Goal: Find specific page/section: Locate a particular part of the current website

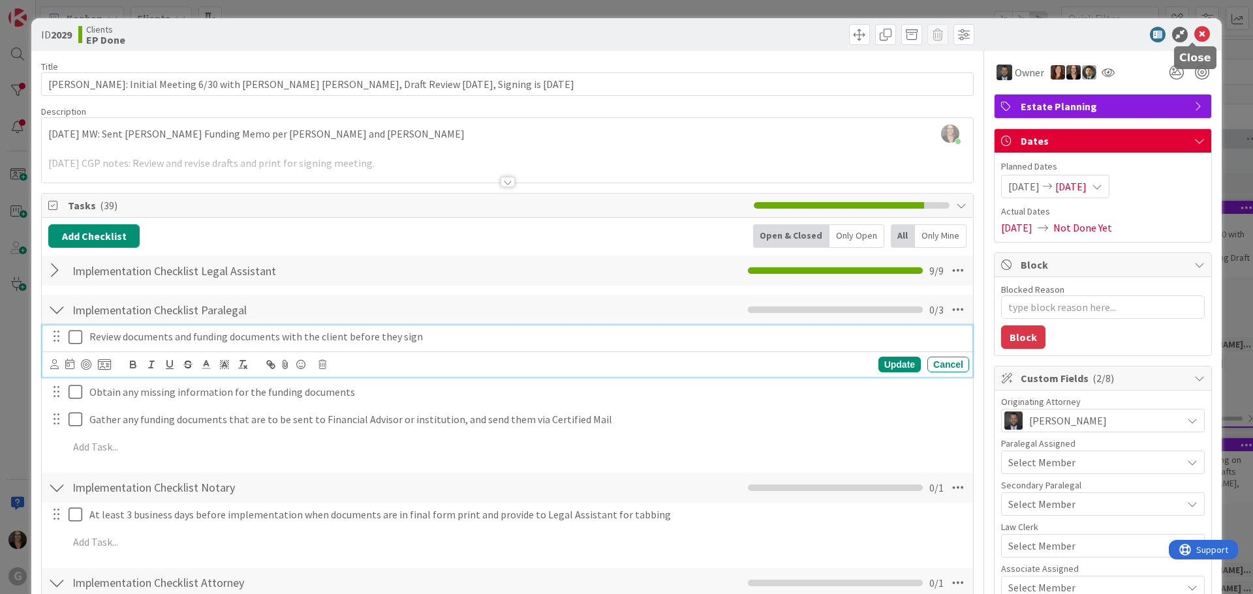
click at [1194, 31] on icon at bounding box center [1202, 35] width 16 height 16
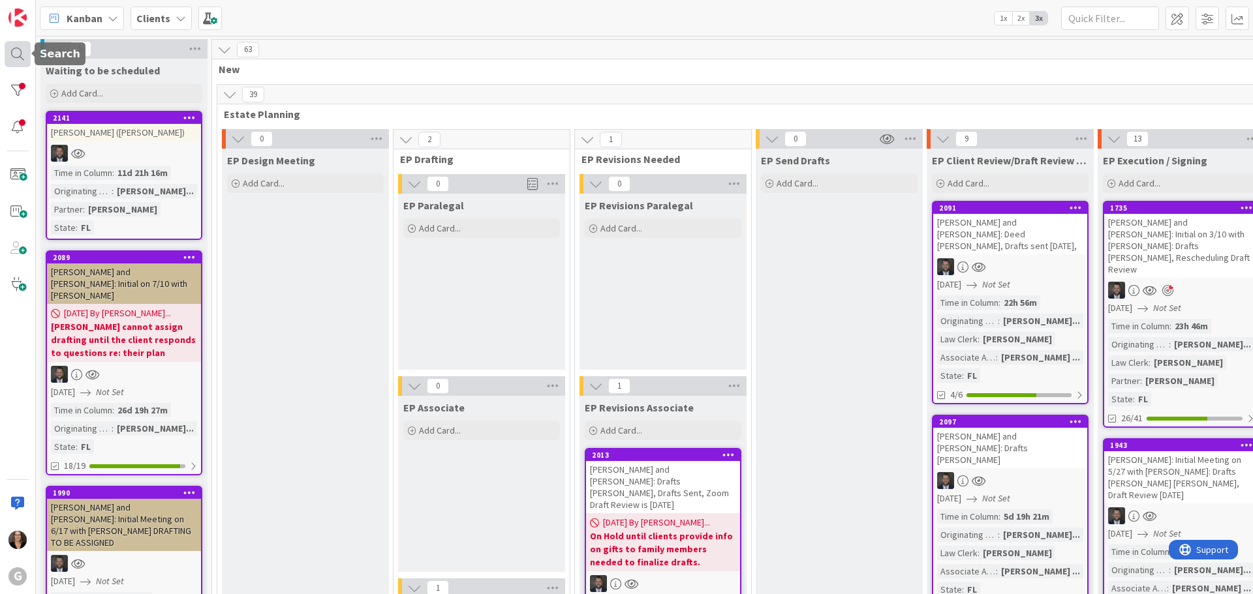
click at [16, 51] on div at bounding box center [18, 54] width 26 height 26
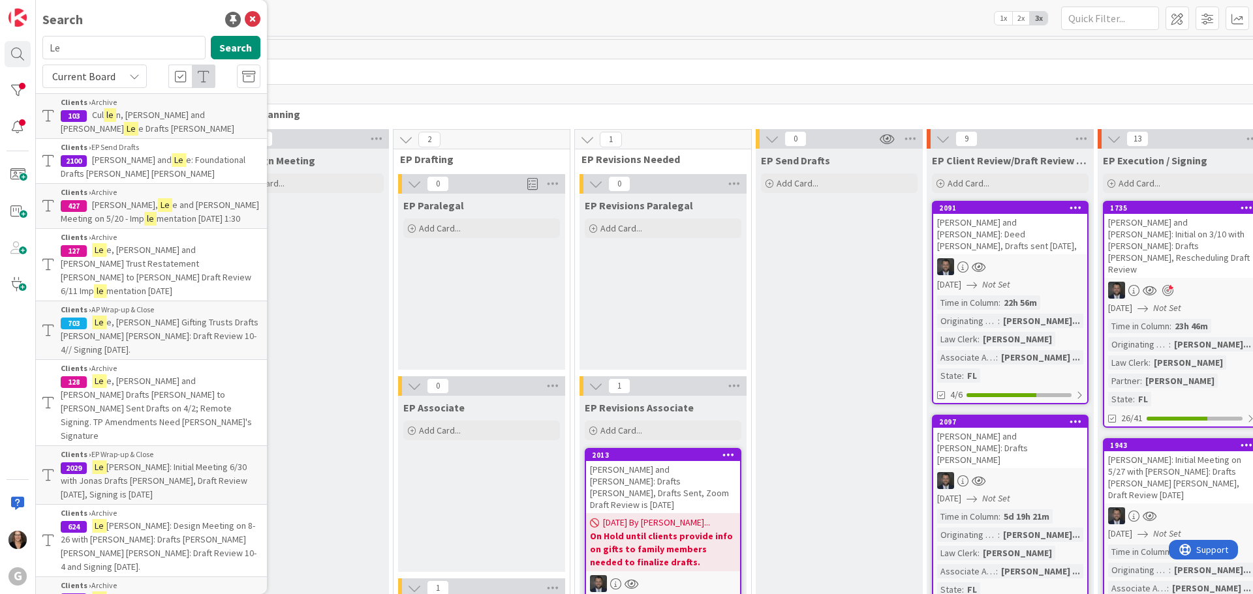
type input "L"
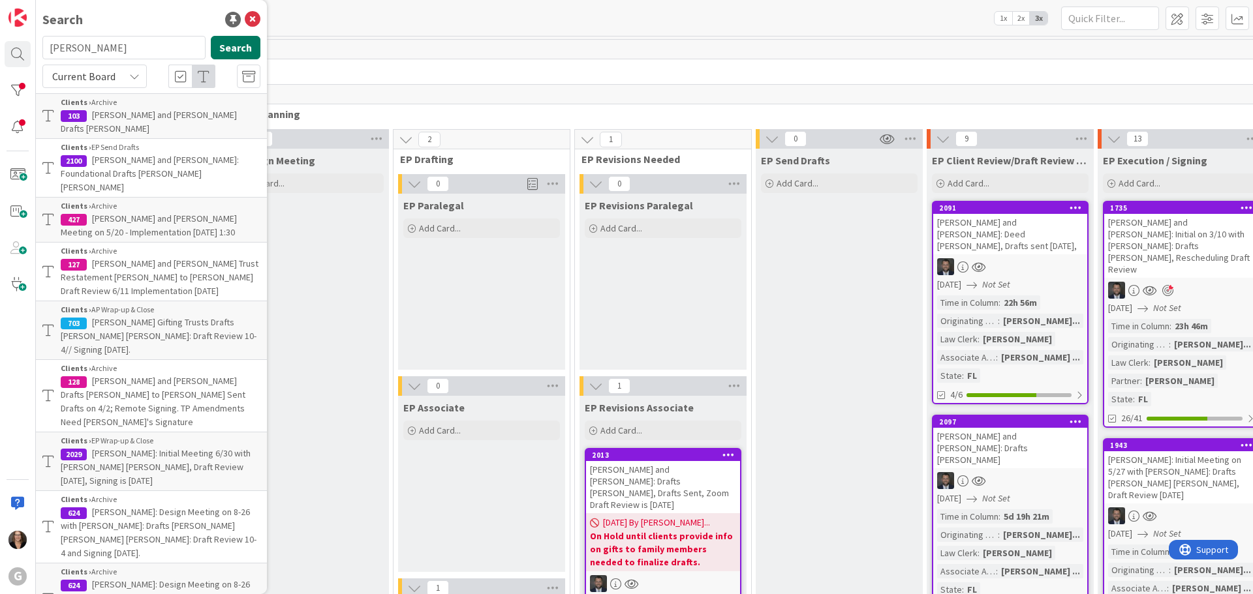
type input "[PERSON_NAME]"
click at [229, 47] on button "Search" at bounding box center [236, 47] width 50 height 23
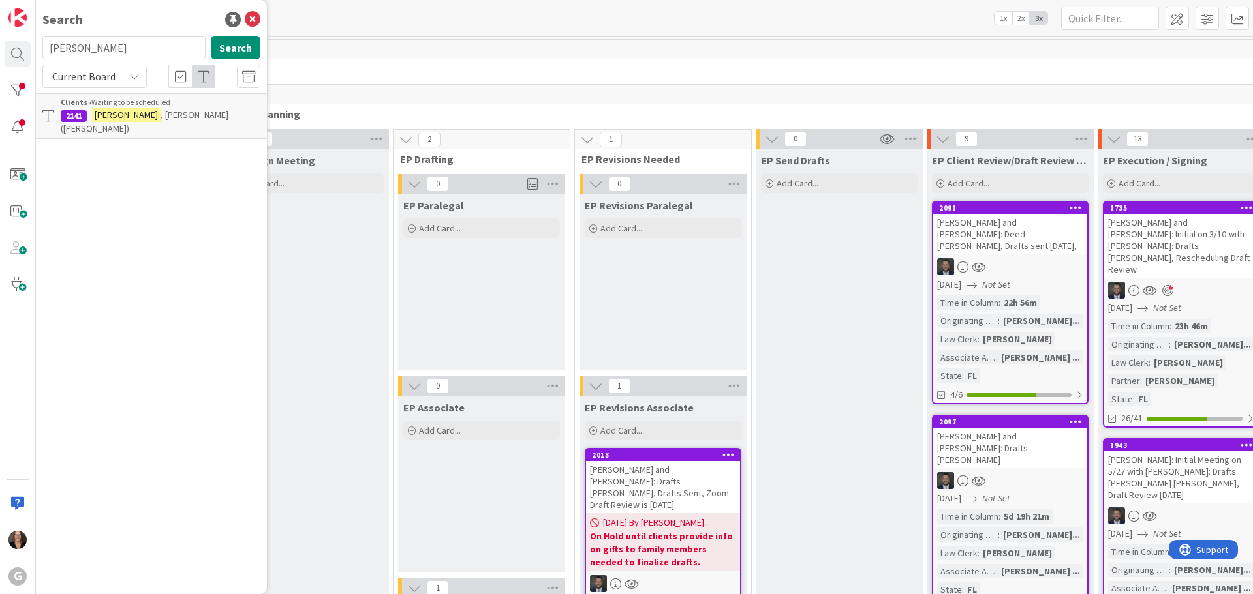
click at [198, 116] on span ", [PERSON_NAME] ([PERSON_NAME])" at bounding box center [145, 121] width 168 height 25
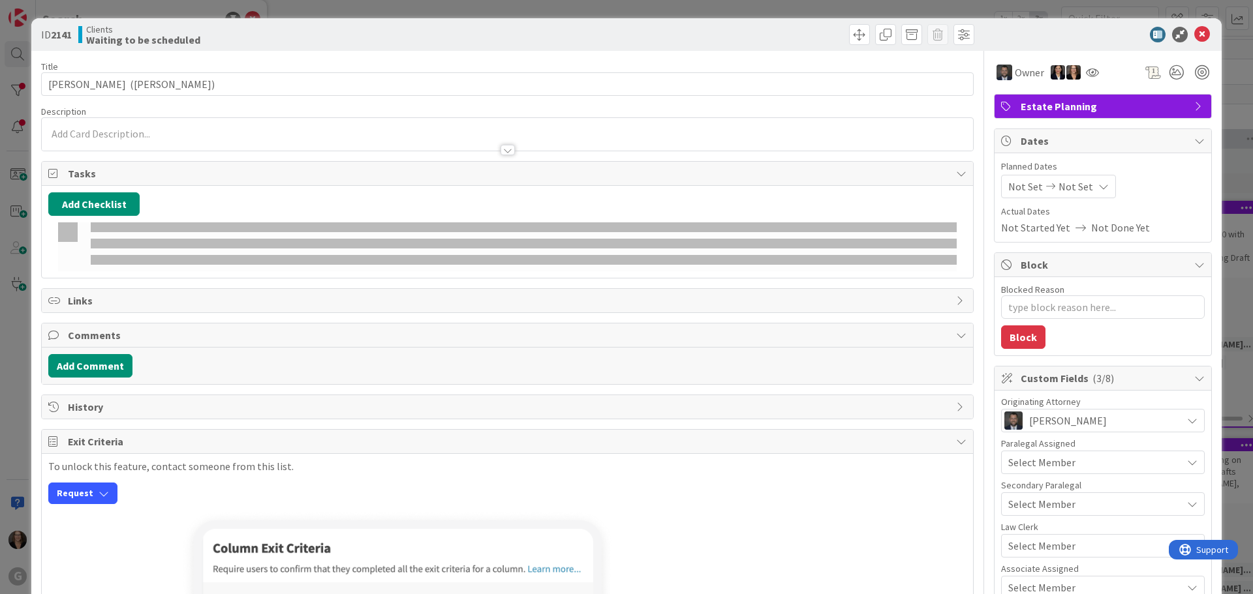
type textarea "x"
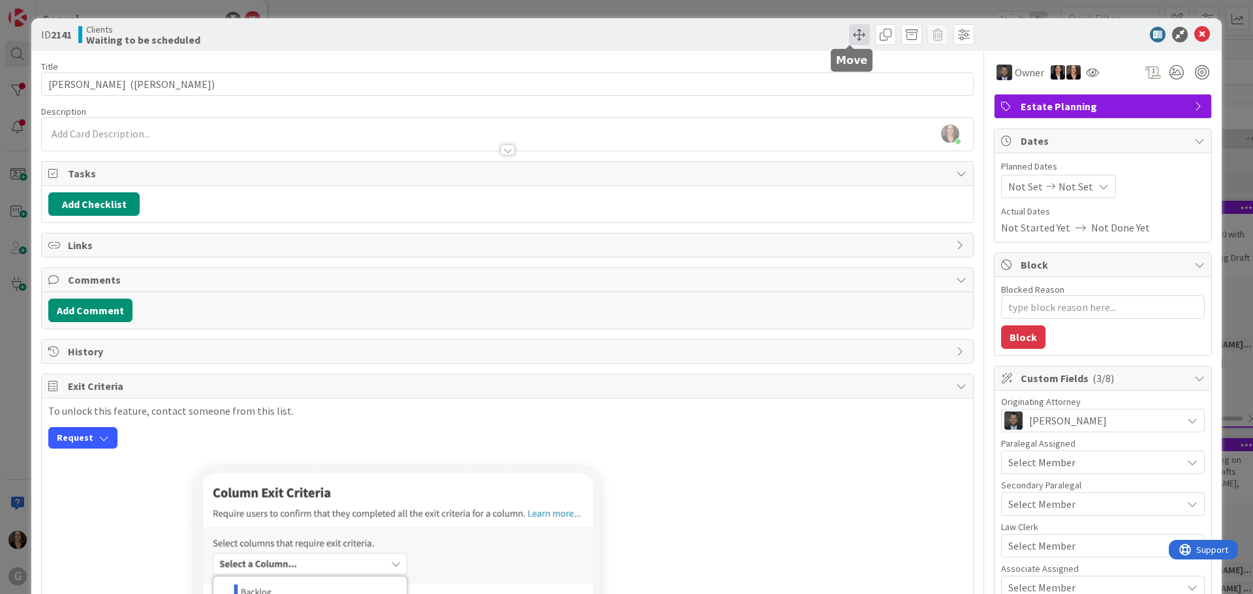
click at [851, 32] on span at bounding box center [859, 34] width 21 height 21
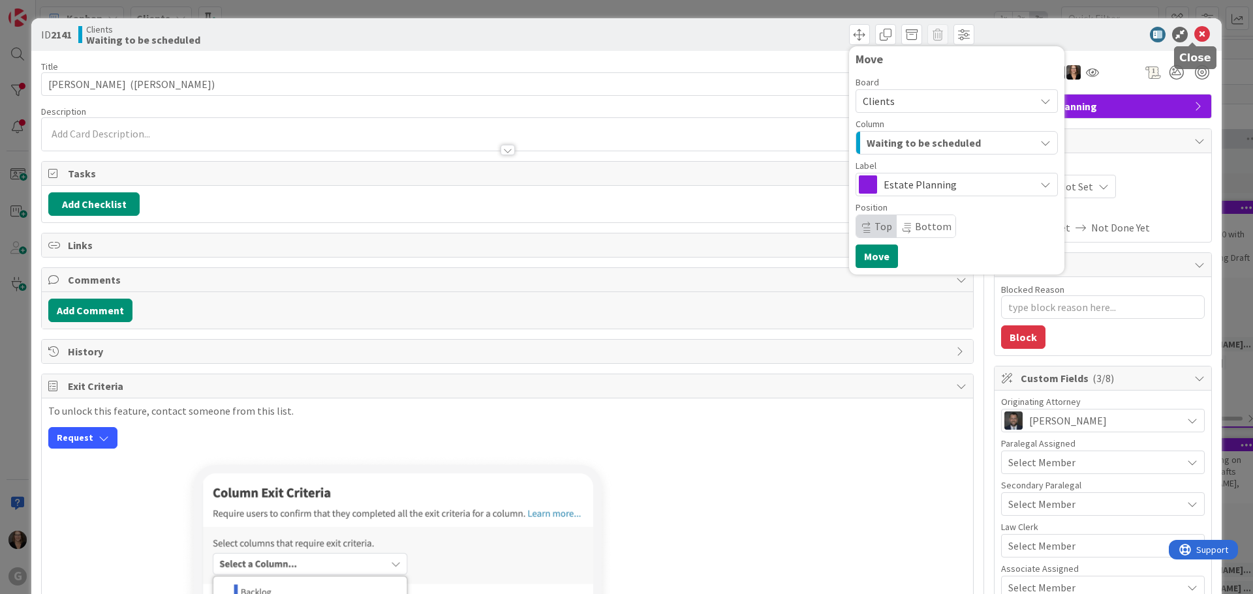
click at [1194, 32] on icon at bounding box center [1202, 35] width 16 height 16
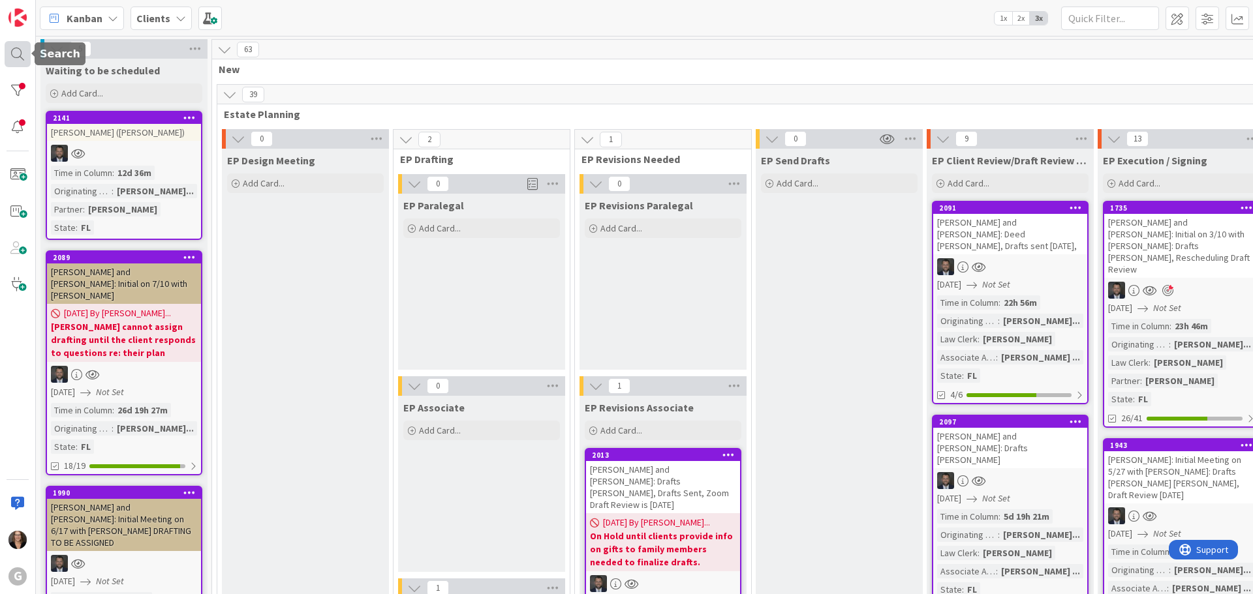
click at [16, 54] on div at bounding box center [18, 54] width 26 height 26
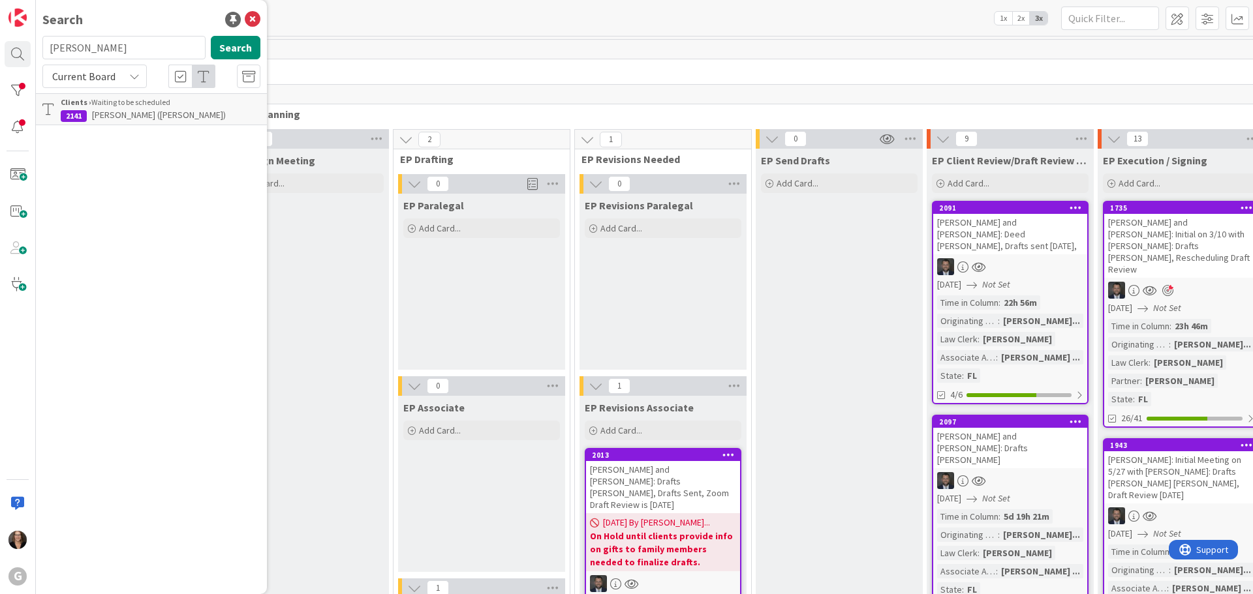
type input "[PERSON_NAME]"
click at [107, 110] on mark "[PERSON_NAME]" at bounding box center [126, 115] width 69 height 14
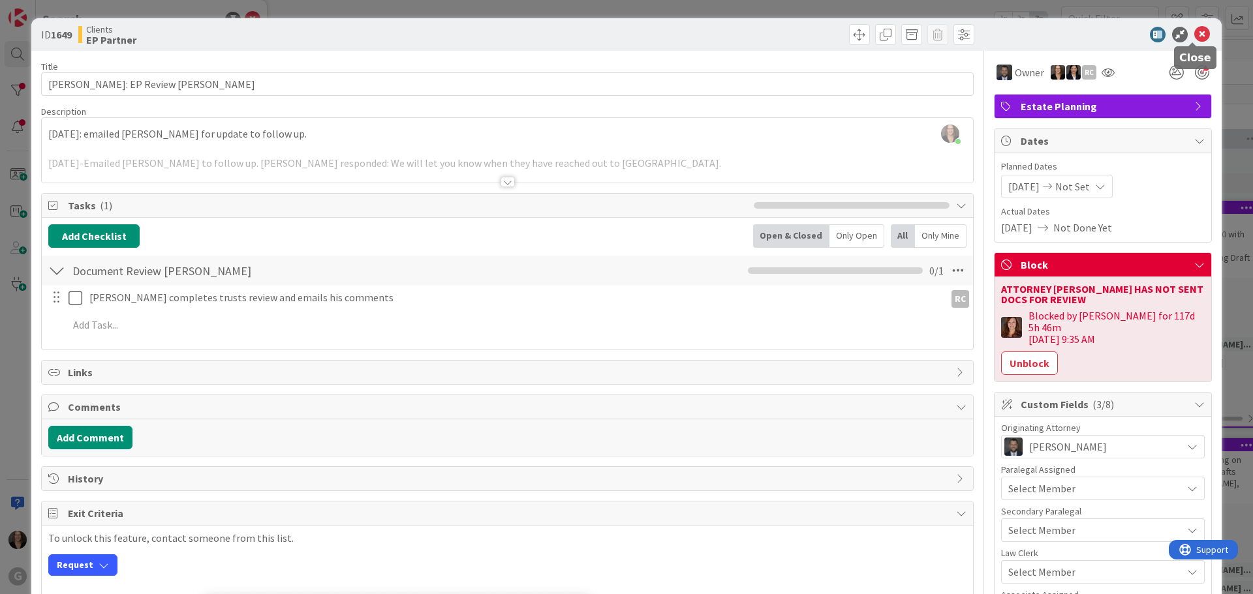
click at [1194, 33] on icon at bounding box center [1202, 35] width 16 height 16
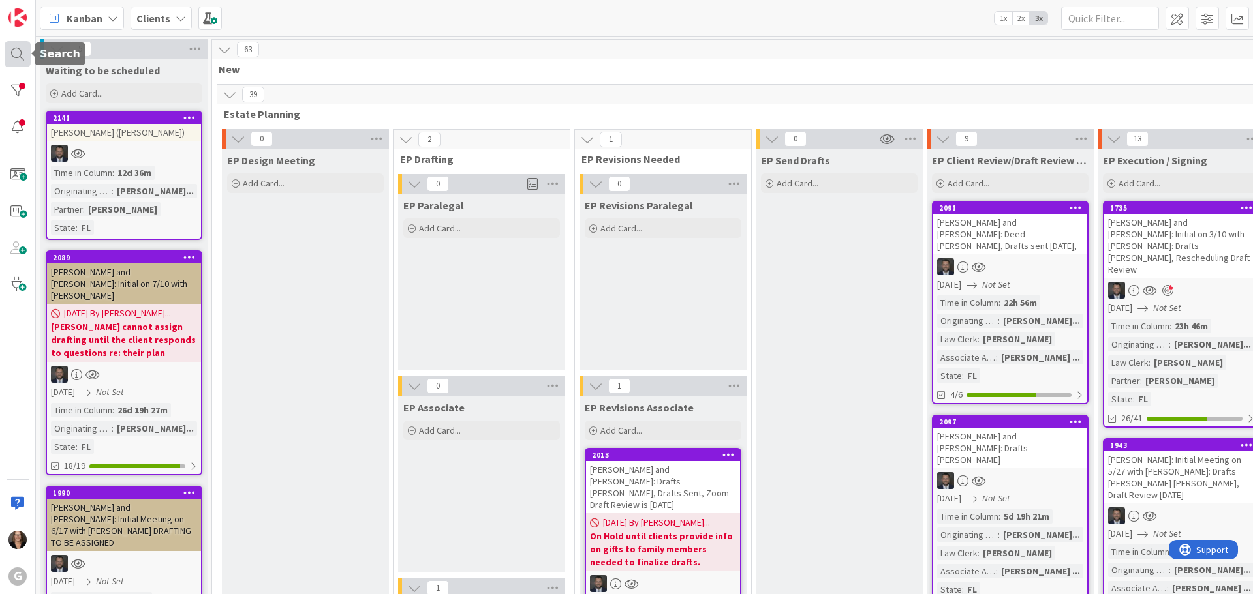
click at [18, 52] on div at bounding box center [18, 54] width 26 height 26
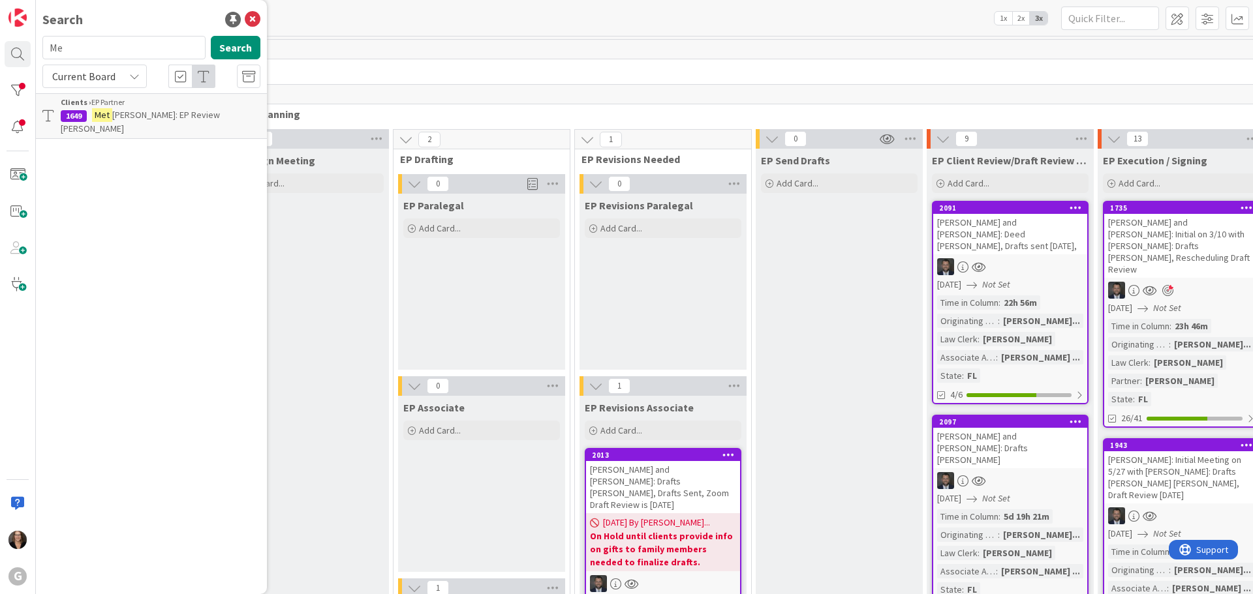
type input "M"
type input "[PERSON_NAME]"
click at [158, 113] on span ", [PERSON_NAME] and [PERSON_NAME]: Initial on 5/6 w/[PERSON_NAME] CPT. Drafts […" at bounding box center [155, 128] width 189 height 39
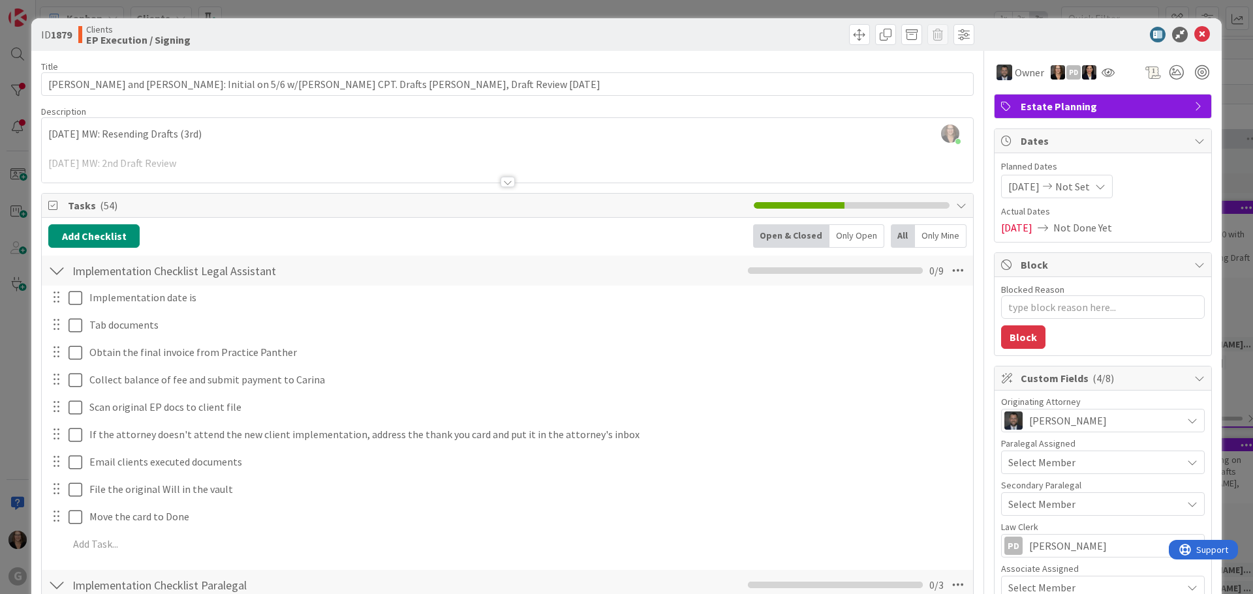
type textarea "x"
